Goal: Task Accomplishment & Management: Use online tool/utility

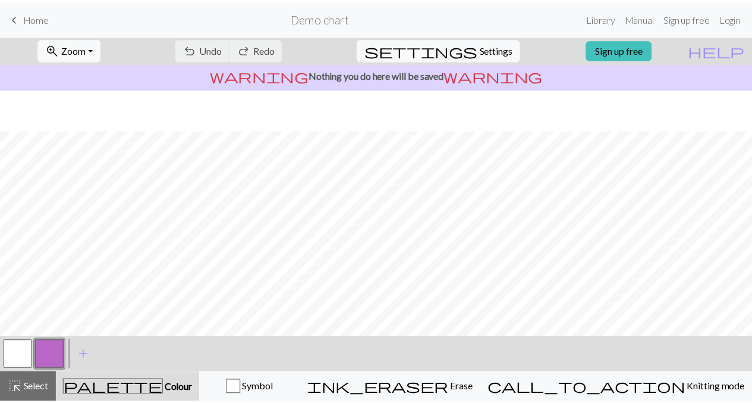
scroll to position [83, 0]
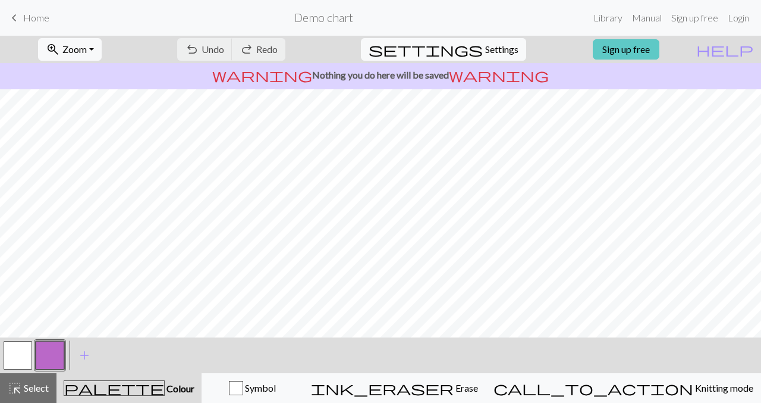
click at [651, 46] on link "Sign up free" at bounding box center [626, 49] width 67 height 20
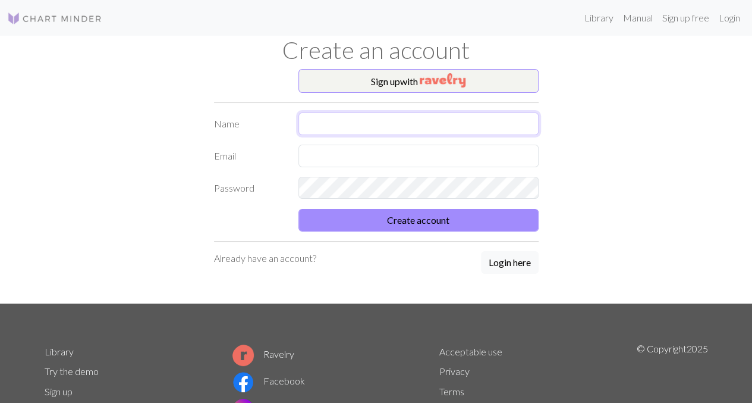
click at [369, 116] on input "text" at bounding box center [419, 123] width 240 height 23
click at [369, 116] on input "e" at bounding box center [419, 123] width 240 height 23
type input "e"
type input "[PERSON_NAME]"
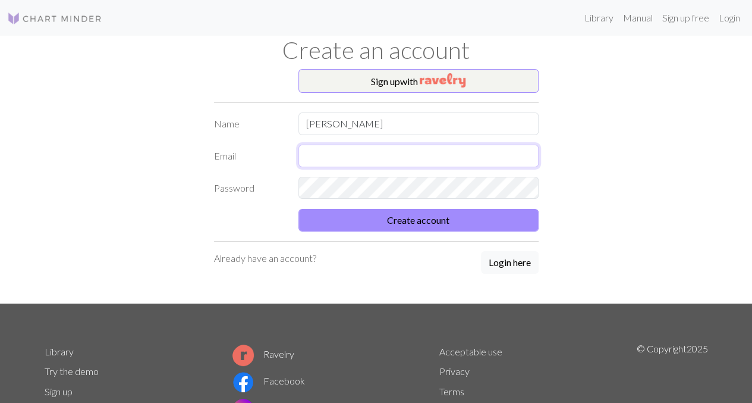
click at [315, 154] on input "text" at bounding box center [419, 155] width 240 height 23
click at [315, 154] on input "e" at bounding box center [419, 155] width 240 height 23
type input "[EMAIL_ADDRESS][DOMAIN_NAME]"
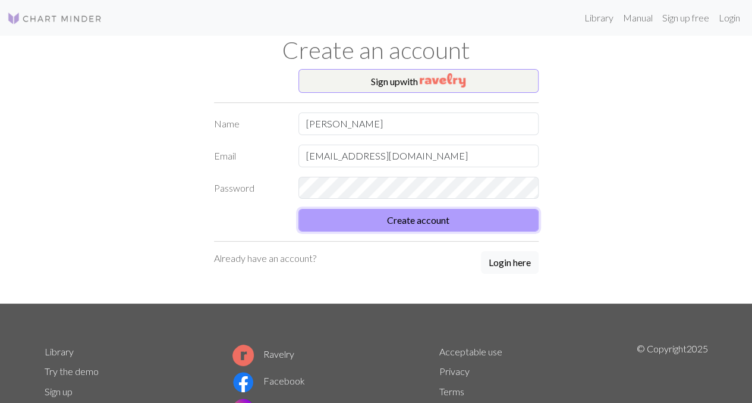
click at [446, 222] on button "Create account" at bounding box center [419, 220] width 240 height 23
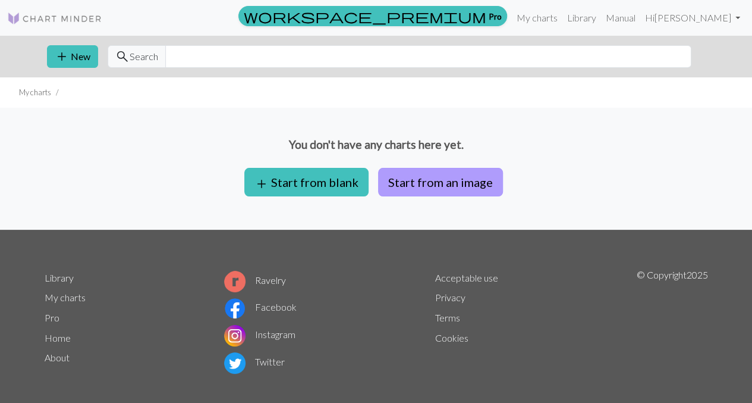
click at [429, 184] on button "Start from an image" at bounding box center [440, 182] width 125 height 29
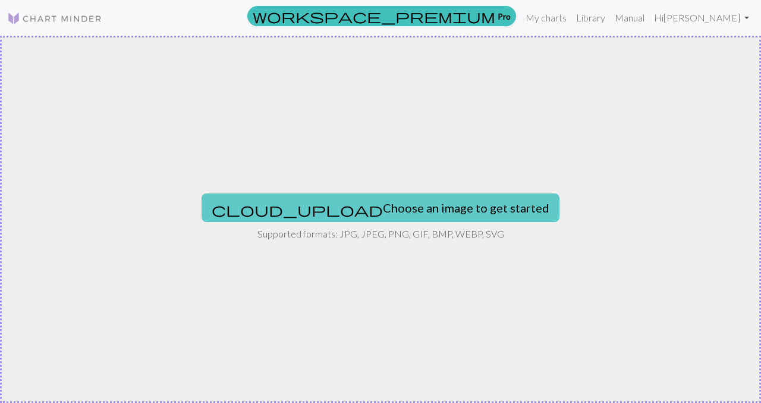
click at [403, 208] on button "cloud_upload Choose an image to get started" at bounding box center [381, 207] width 358 height 29
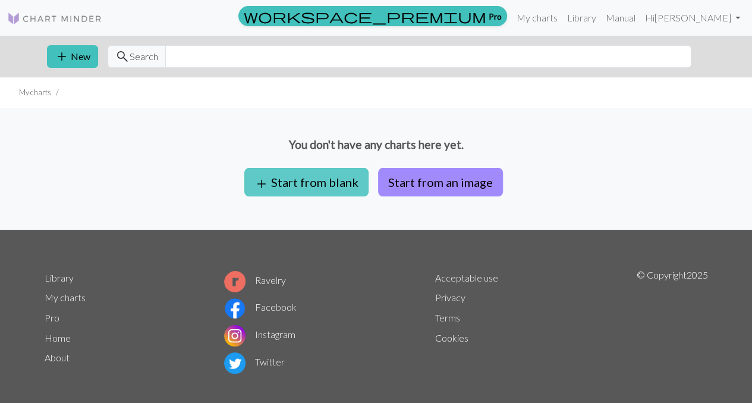
click at [321, 184] on button "add Start from blank" at bounding box center [306, 182] width 124 height 29
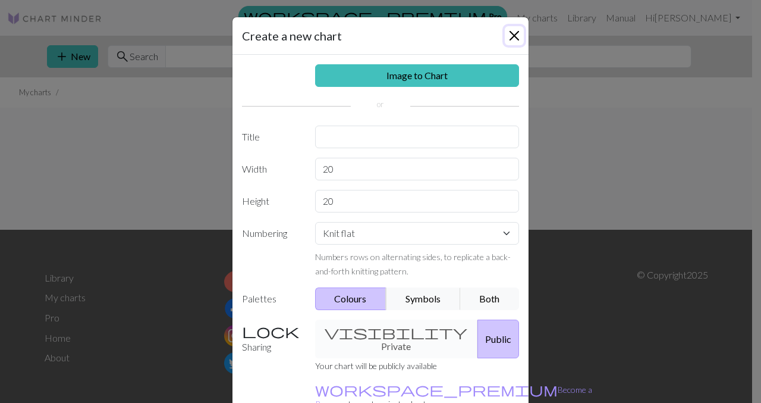
click at [510, 31] on button "Close" at bounding box center [514, 35] width 19 height 19
